Goal: Task Accomplishment & Management: Manage account settings

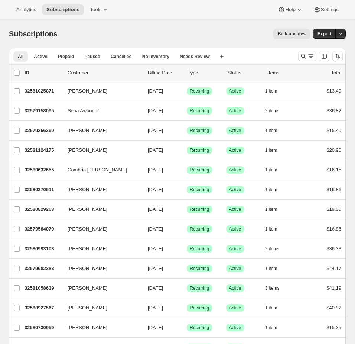
click at [100, 1] on div "Analytics Subscriptions Tools Help Settings" at bounding box center [177, 10] width 355 height 20
click at [100, 5] on button "Tools" at bounding box center [99, 9] width 28 height 10
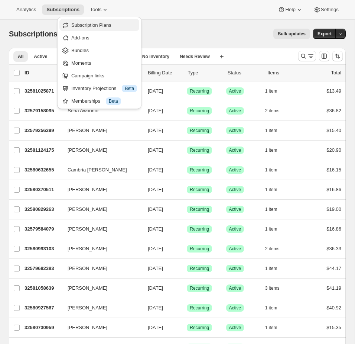
click at [94, 22] on span "Subscription Plans" at bounding box center [104, 25] width 66 height 7
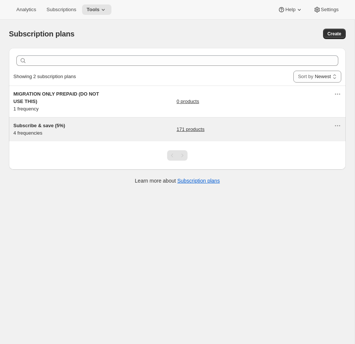
click at [114, 140] on div "Subscribe & save (5%) 4 frequencies 171 products" at bounding box center [177, 129] width 337 height 24
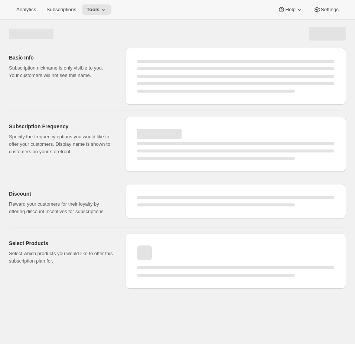
select select "WEEK"
select select "MONTH"
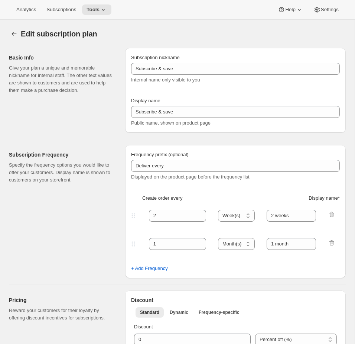
type input "Subscribe & save (5%)"
type input "Subscribe & Save"
type input "1"
type input "1 week"
type input "2"
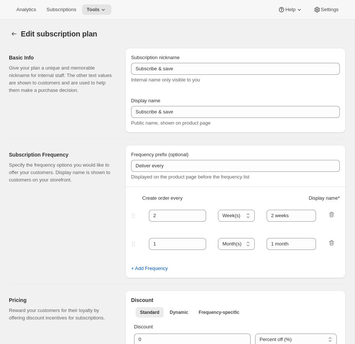
select select "WEEK"
type input "2 weeks"
type input "5"
select select "WEEK"
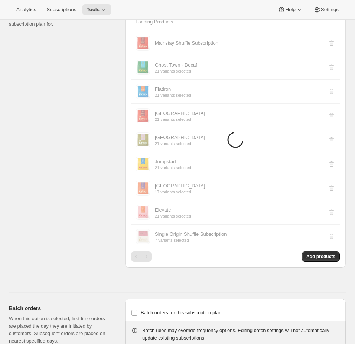
scroll to position [545, 0]
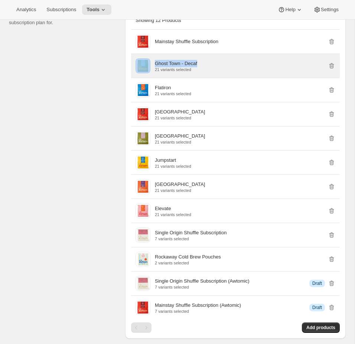
copy div "Ghost Town - Decaf"
drag, startPoint x: 200, startPoint y: 72, endPoint x: 152, endPoint y: 72, distance: 47.6
click at [152, 72] on div "Ghost Town - Decaf 21 variants selected" at bounding box center [236, 65] width 200 height 15
